Goal: Information Seeking & Learning: Learn about a topic

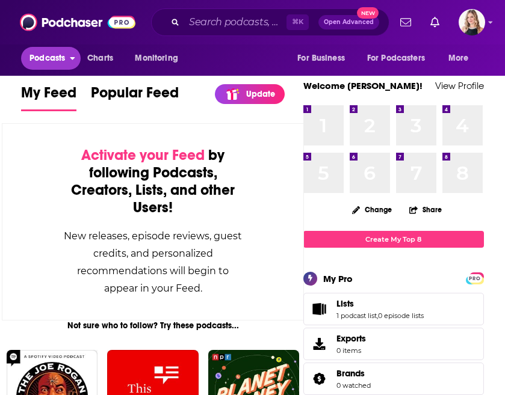
click at [43, 63] on span "Podcasts" at bounding box center [46, 58] width 35 height 17
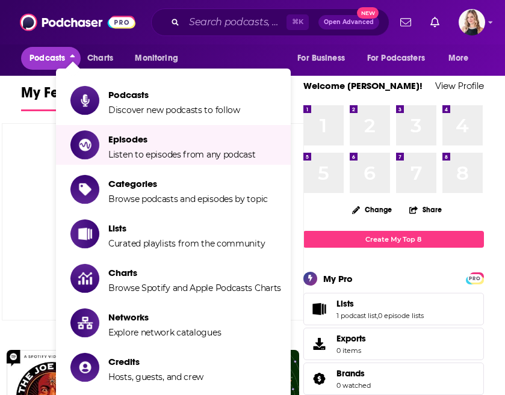
click at [135, 183] on span "Categories" at bounding box center [187, 183] width 159 height 11
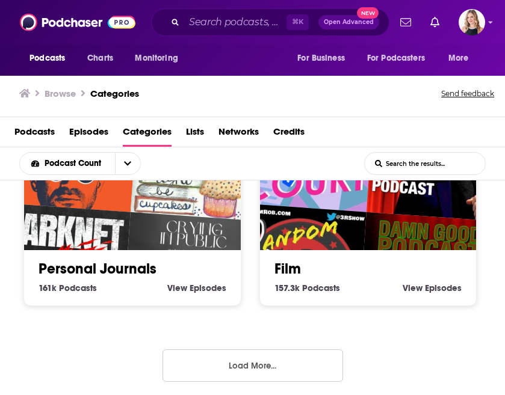
scroll to position [1527, 0]
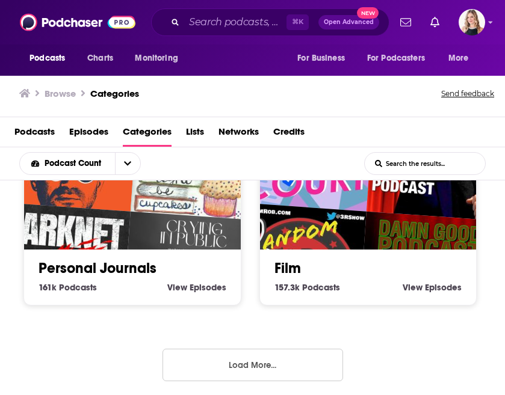
click at [235, 363] on button "Load More..." at bounding box center [252, 365] width 180 height 32
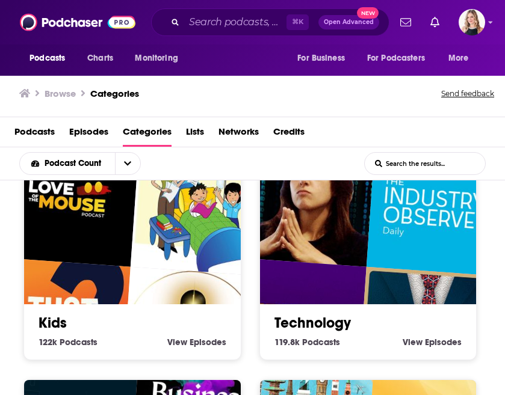
scroll to position [2125, 0]
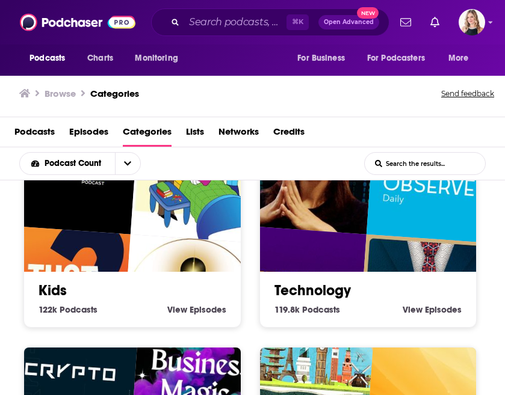
click at [300, 246] on img "Fridaycast" at bounding box center [296, 294] width 138 height 138
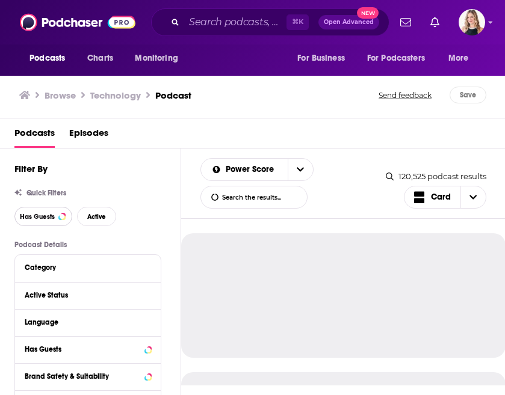
click at [52, 219] on span "Has Guests" at bounding box center [37, 216] width 35 height 7
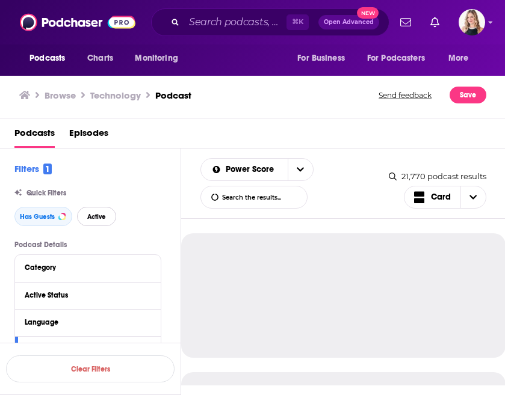
click at [94, 223] on button "Active" at bounding box center [96, 216] width 39 height 19
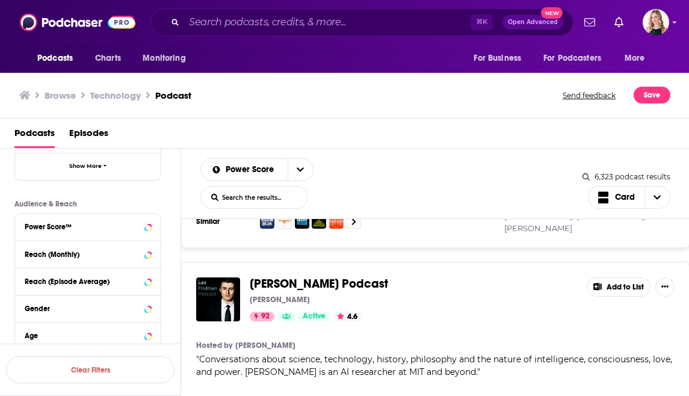
scroll to position [264, 0]
click at [146, 229] on icon at bounding box center [148, 227] width 6 height 10
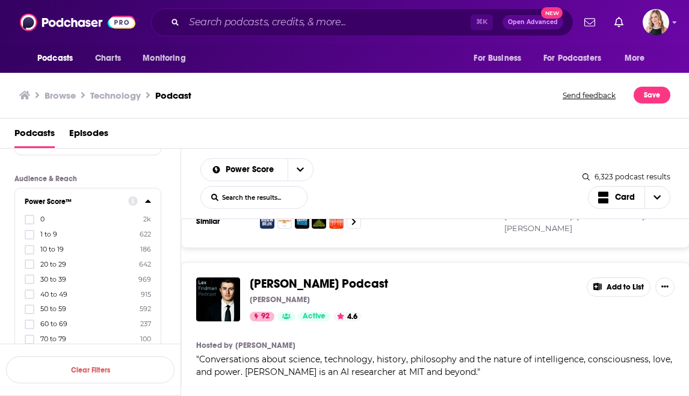
scroll to position [305, 0]
click at [28, 282] on label at bounding box center [30, 279] width 10 height 10
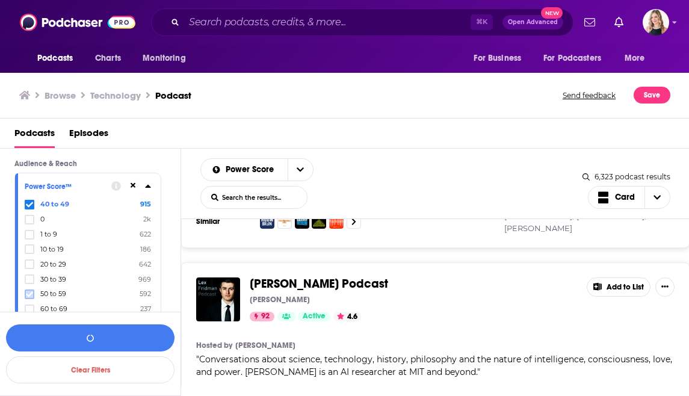
click at [27, 293] on icon at bounding box center [29, 293] width 7 height 7
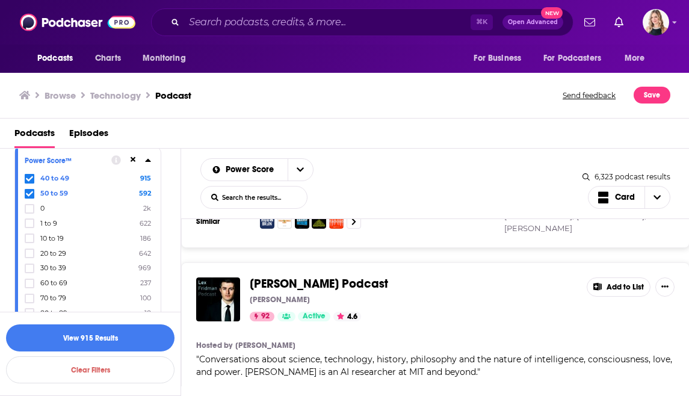
scroll to position [335, 0]
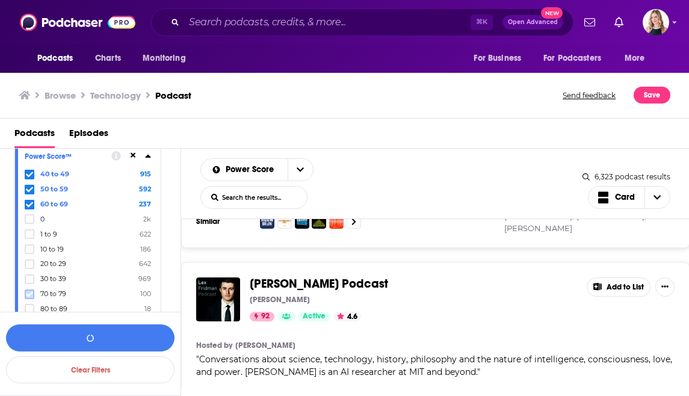
click at [28, 289] on label at bounding box center [30, 294] width 10 height 10
click at [28, 307] on icon at bounding box center [29, 308] width 7 height 7
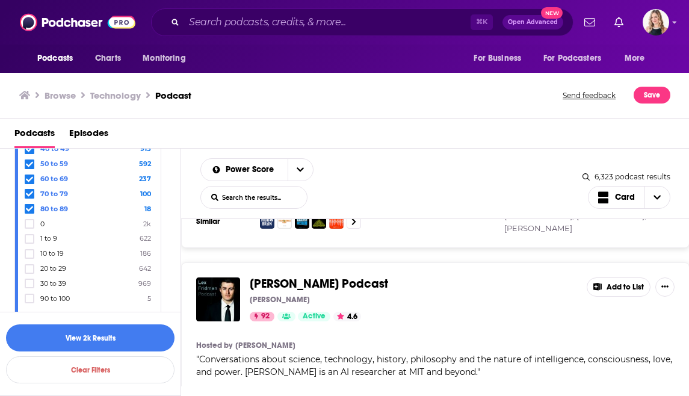
scroll to position [368, 0]
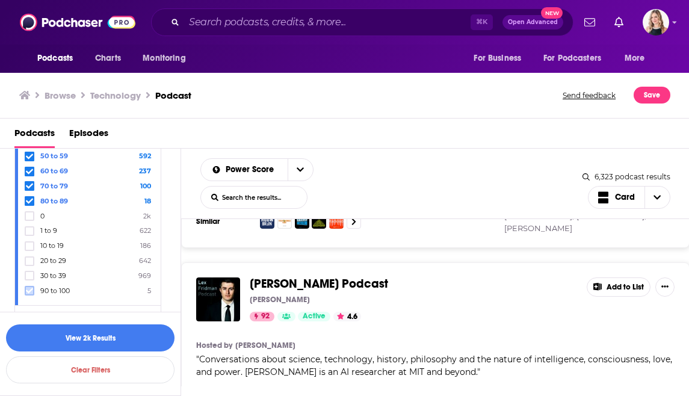
click at [25, 290] on label at bounding box center [30, 291] width 10 height 10
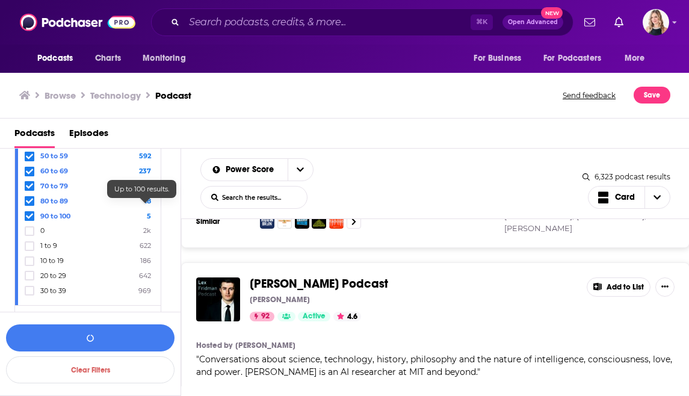
scroll to position [336, 0]
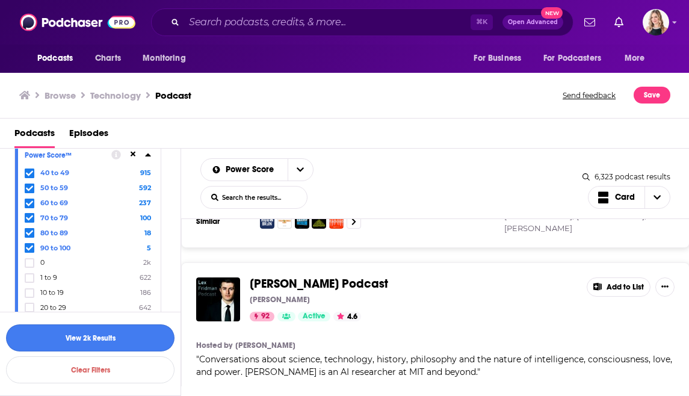
click at [126, 340] on button "View 2k Results" at bounding box center [90, 337] width 168 height 27
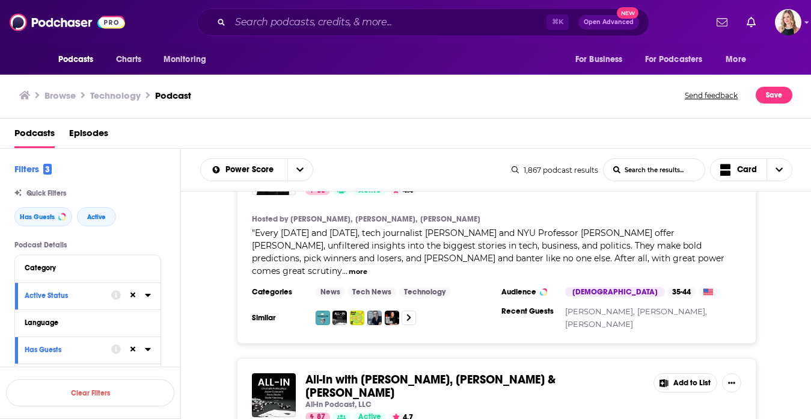
scroll to position [1102, 0]
click at [452, 170] on icon "Choose View" at bounding box center [779, 170] width 7 height 4
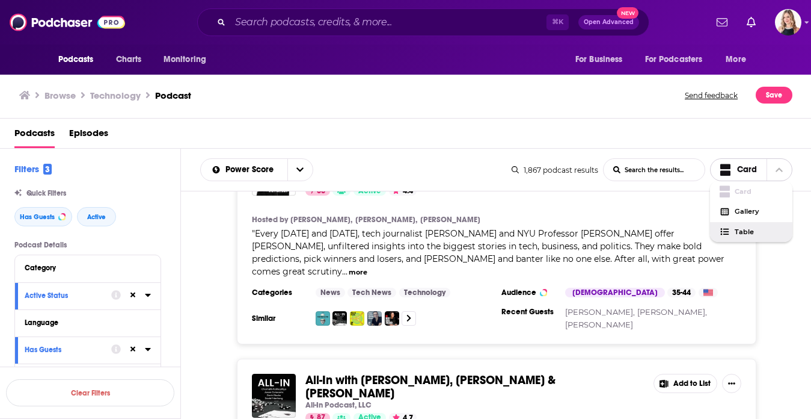
click at [452, 233] on span "Table" at bounding box center [759, 232] width 48 height 7
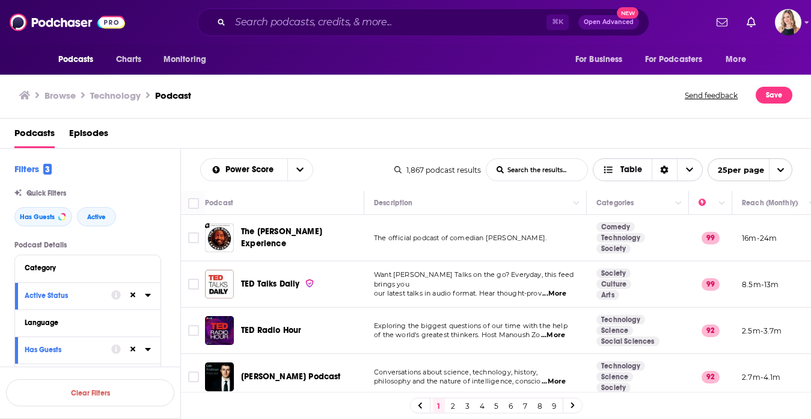
click at [452, 177] on div "Sort Direction" at bounding box center [664, 170] width 25 height 22
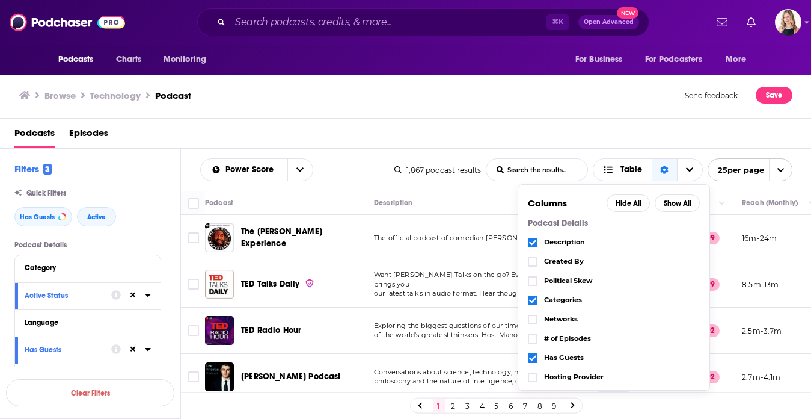
click at [452, 131] on div "Podcasts Episodes" at bounding box center [408, 135] width 788 height 25
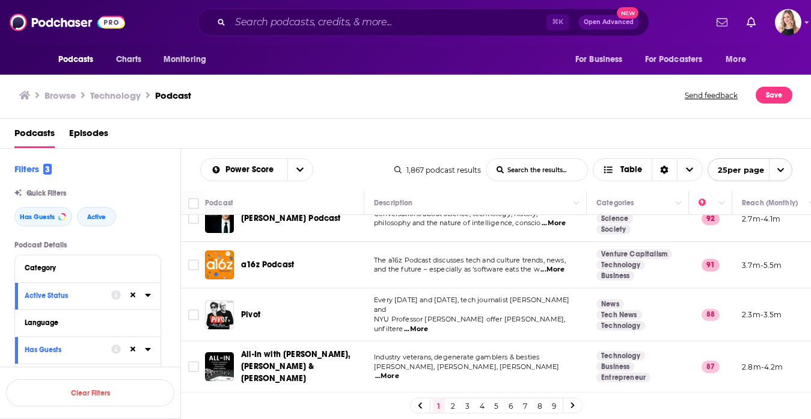
scroll to position [0, 0]
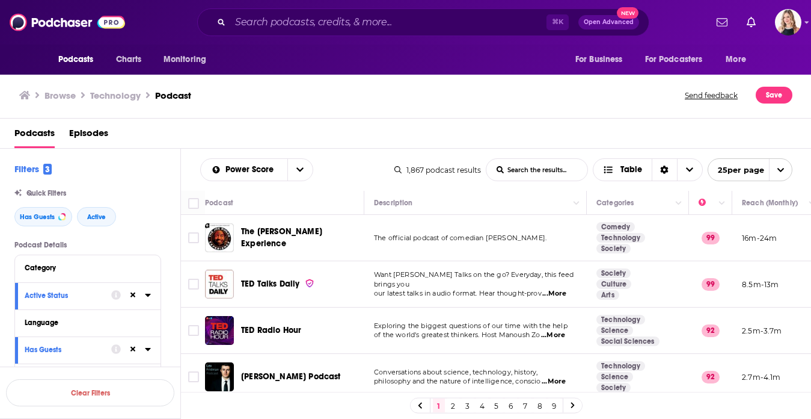
click at [452, 170] on span "open menu" at bounding box center [780, 170] width 23 height 22
click at [452, 226] on button "100 per page" at bounding box center [750, 230] width 84 height 19
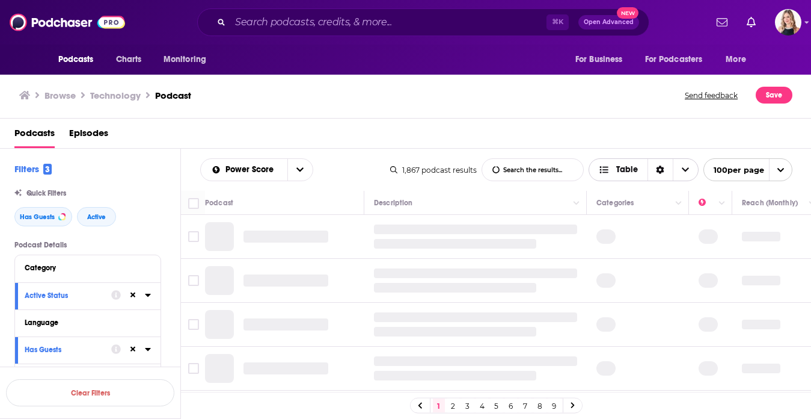
click at [452, 168] on icon "Choose View" at bounding box center [685, 170] width 7 height 4
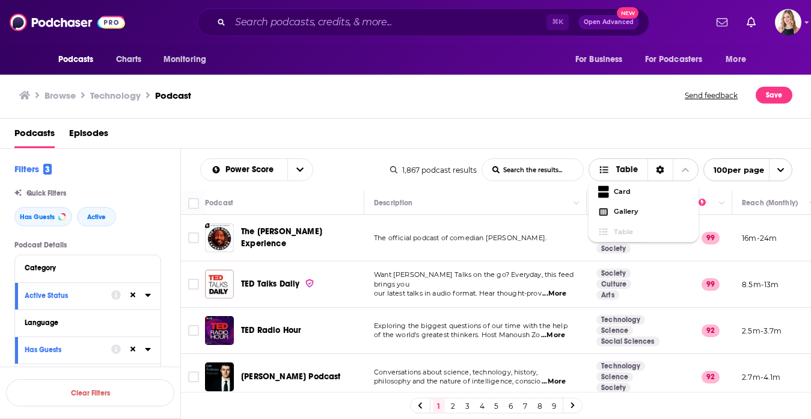
click at [452, 168] on icon "Choose View" at bounding box center [685, 169] width 7 height 8
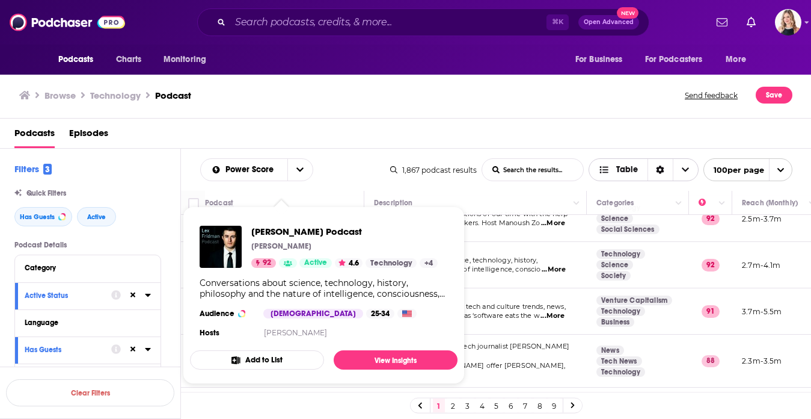
scroll to position [120, 0]
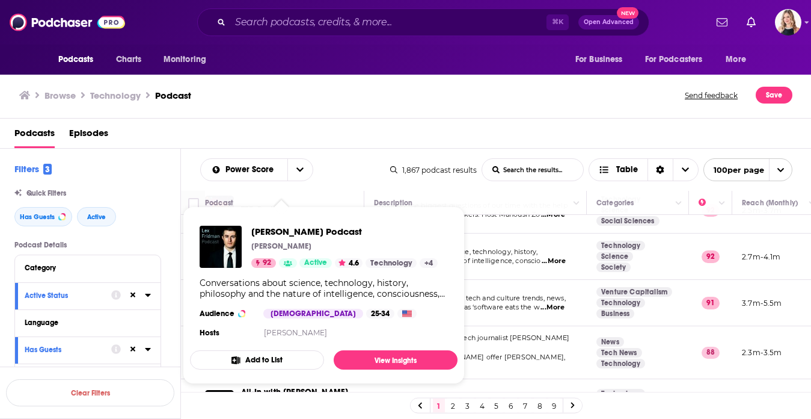
click at [398, 118] on div "Podcasts Episodes" at bounding box center [406, 133] width 812 height 30
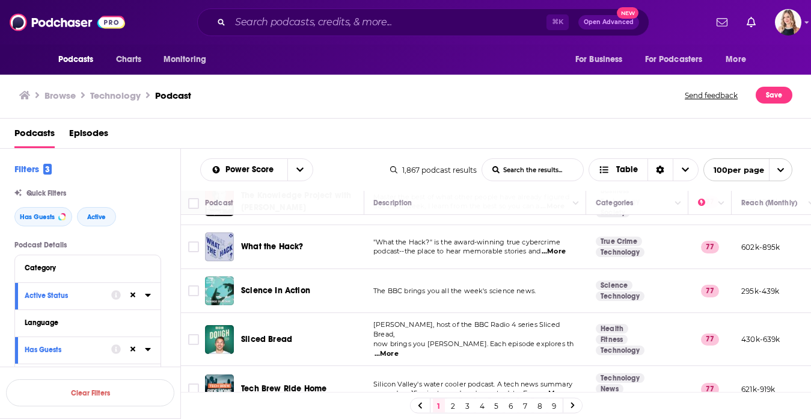
scroll to position [1861, 1]
